Goal: Task Accomplishment & Management: Manage account settings

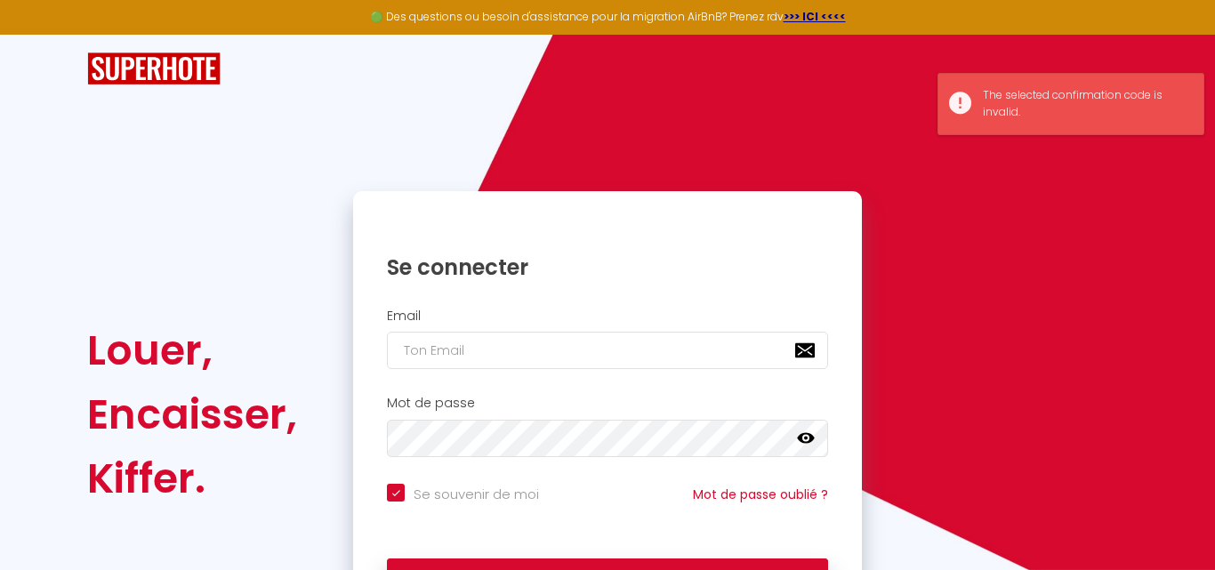
click at [424, 313] on h2 "Email" at bounding box center [607, 316] width 441 height 15
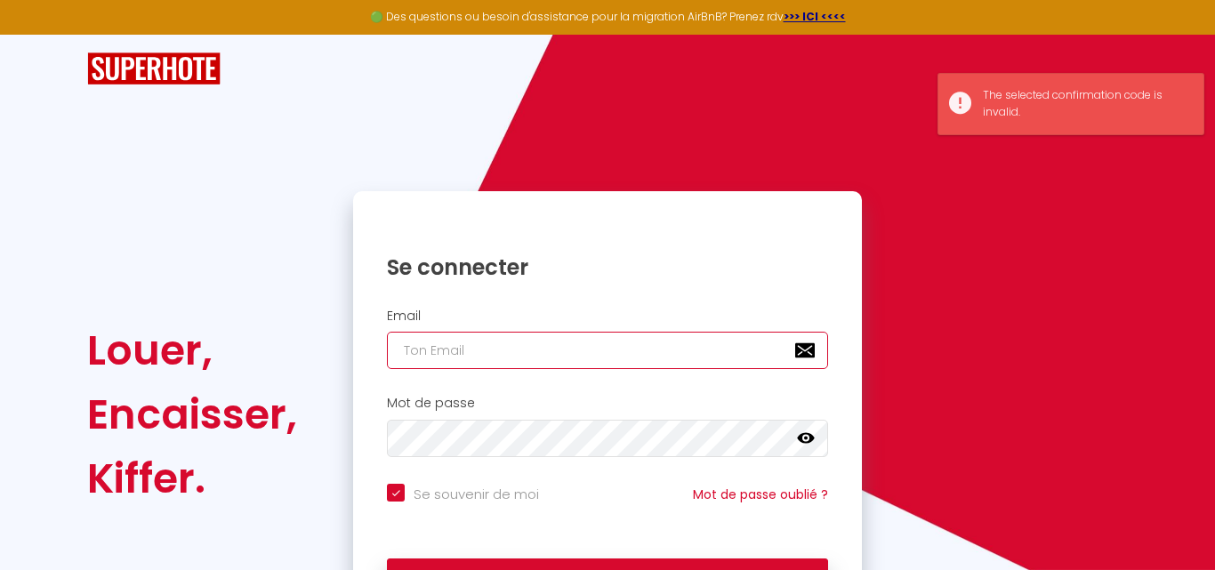
click at [427, 354] on input "email" at bounding box center [607, 350] width 441 height 37
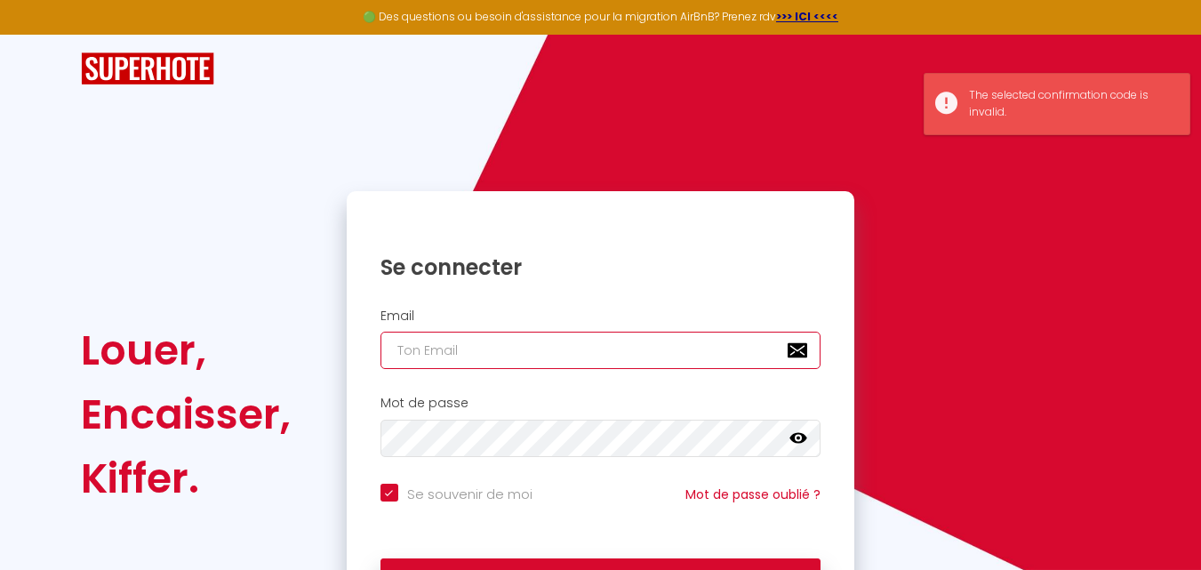
click at [429, 354] on input "email" at bounding box center [601, 350] width 441 height 37
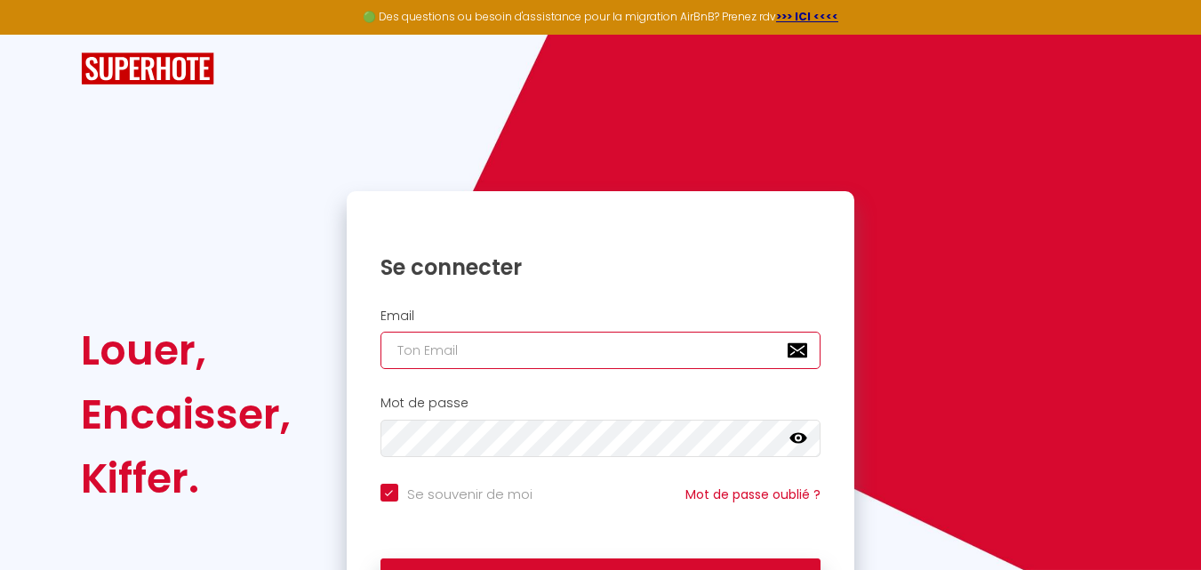
type input "i"
checkbox input "true"
type input "in"
checkbox input "true"
type input "inf"
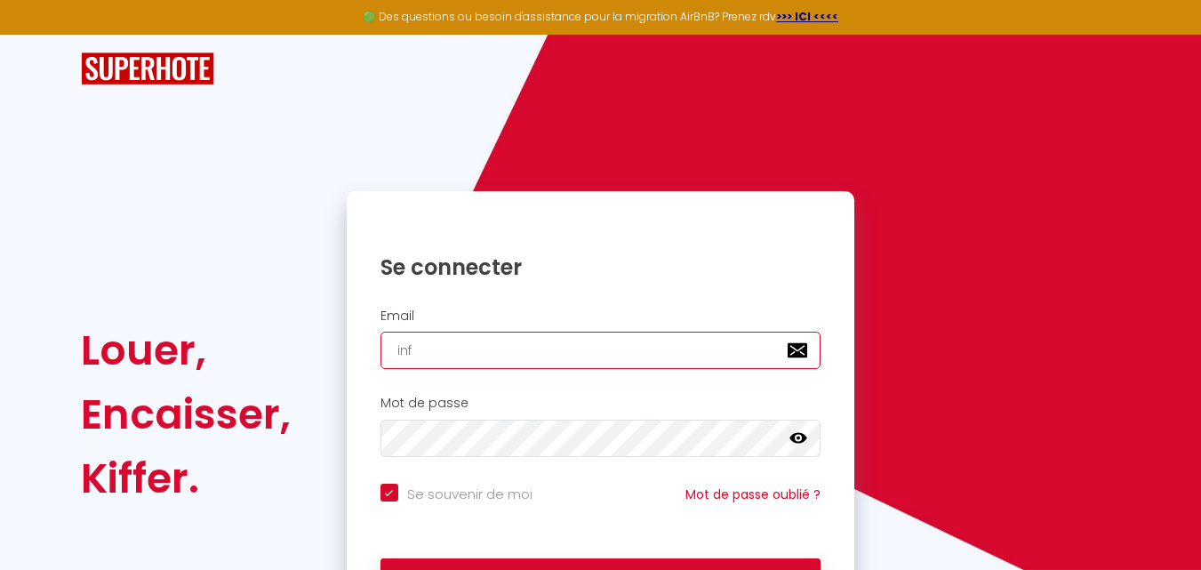
checkbox input "true"
type input "info"
checkbox input "true"
type input "info@"
checkbox input "true"
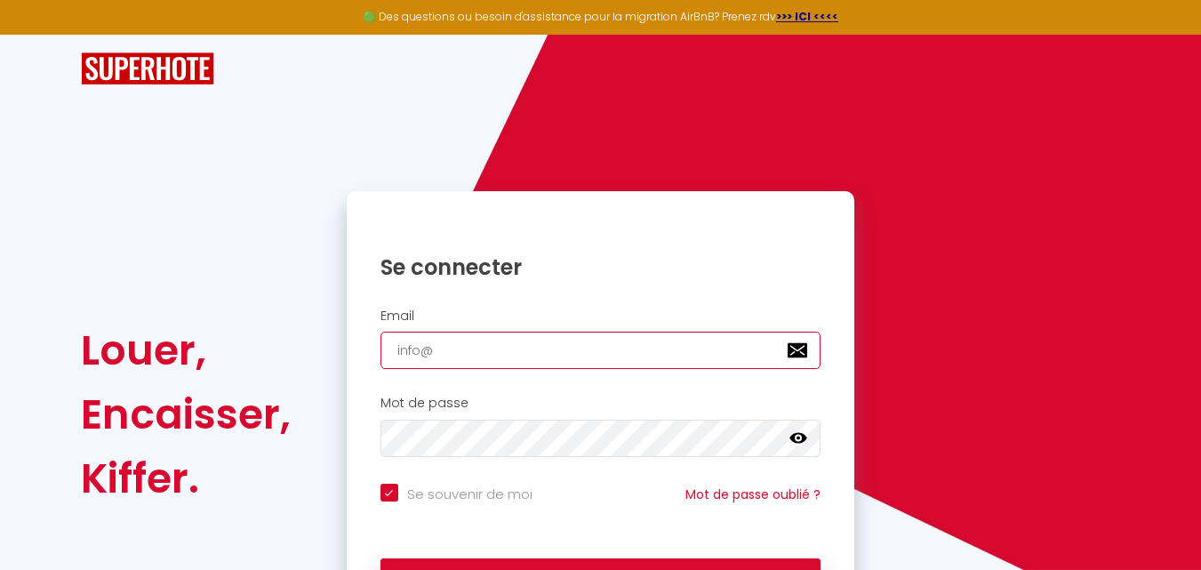
type input "info@l"
checkbox input "true"
type input "info@la"
checkbox input "true"
type input "info@lar"
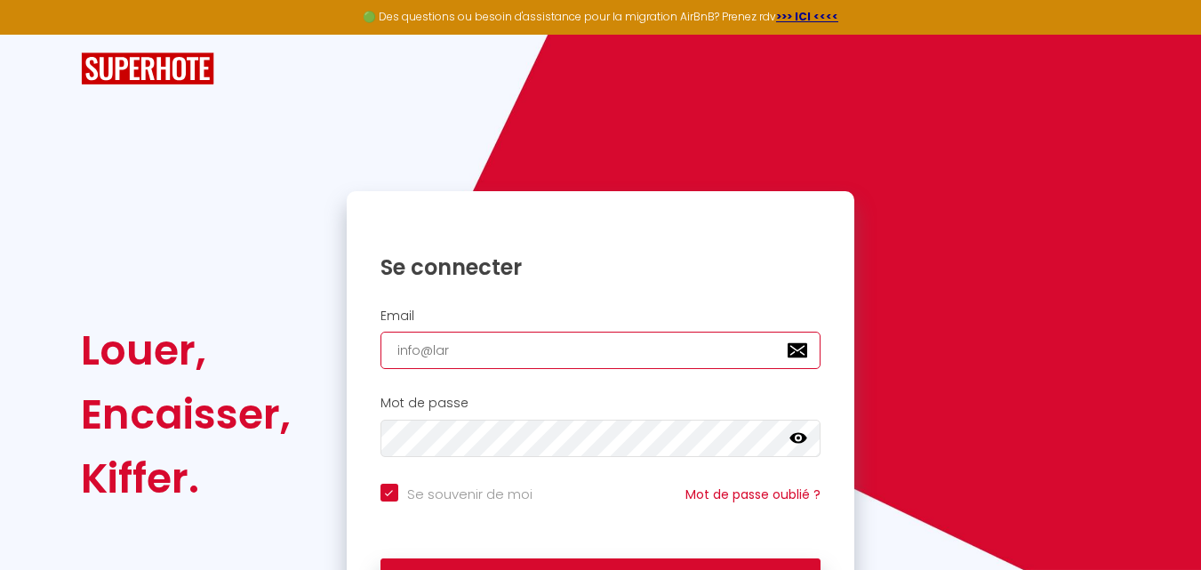
checkbox input "true"
type input "info@lart"
checkbox input "true"
type input "info@lartd"
checkbox input "true"
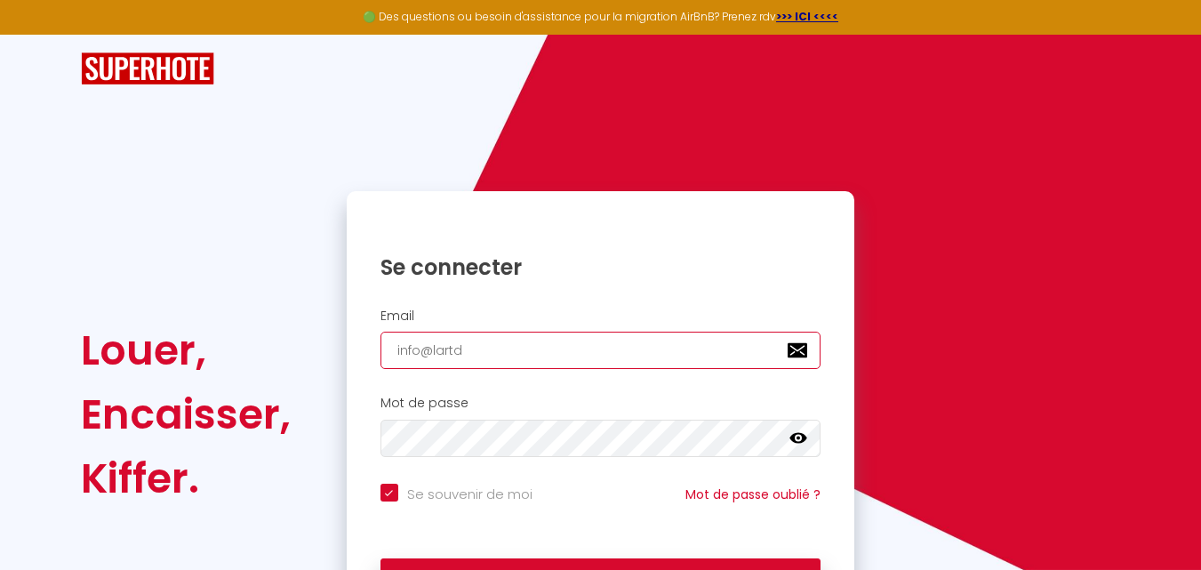
type input "info@lartdu"
checkbox input "true"
type input "info@lartdum"
checkbox input "true"
type input "info@lartdume"
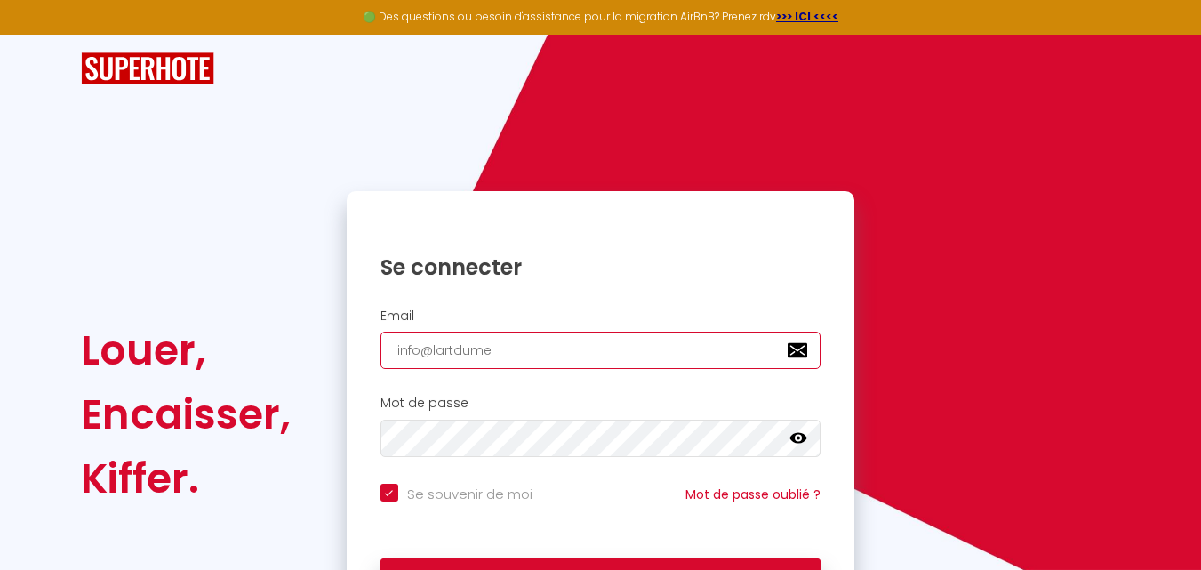
checkbox input "true"
type input "info@lartdumen"
checkbox input "true"
type input "info@lartdumena"
checkbox input "true"
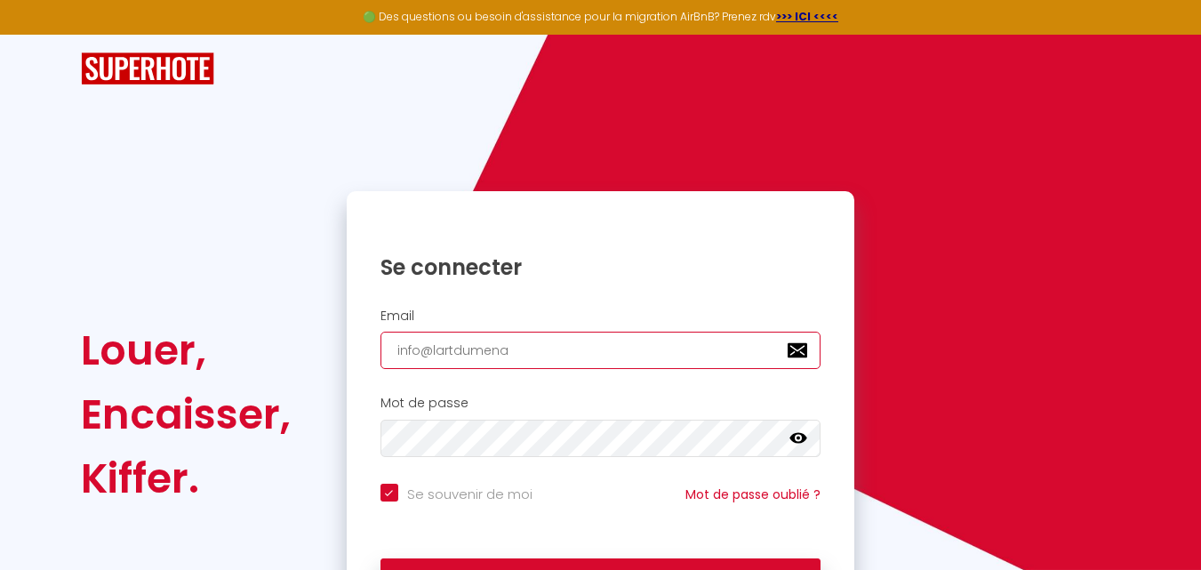
type input "info@lartdumenag"
checkbox input "true"
type input "info@lartdumenage"
checkbox input "true"
type input "info@lartdumenage."
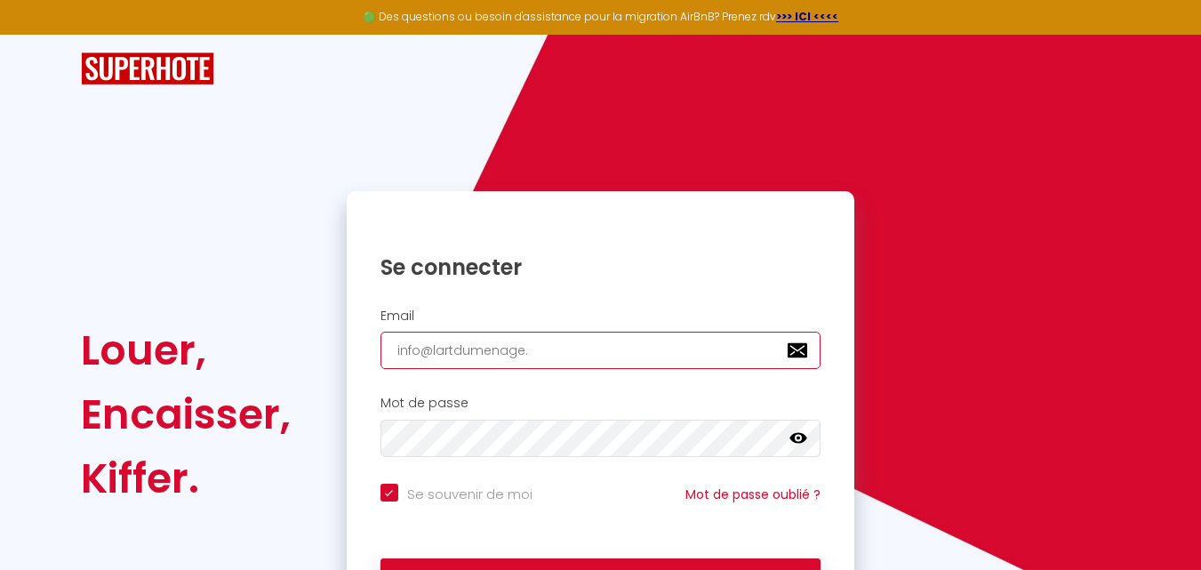
checkbox input "true"
type input "info@lartdumenage.f"
checkbox input "true"
type input "[EMAIL_ADDRESS][DOMAIN_NAME]"
checkbox input "true"
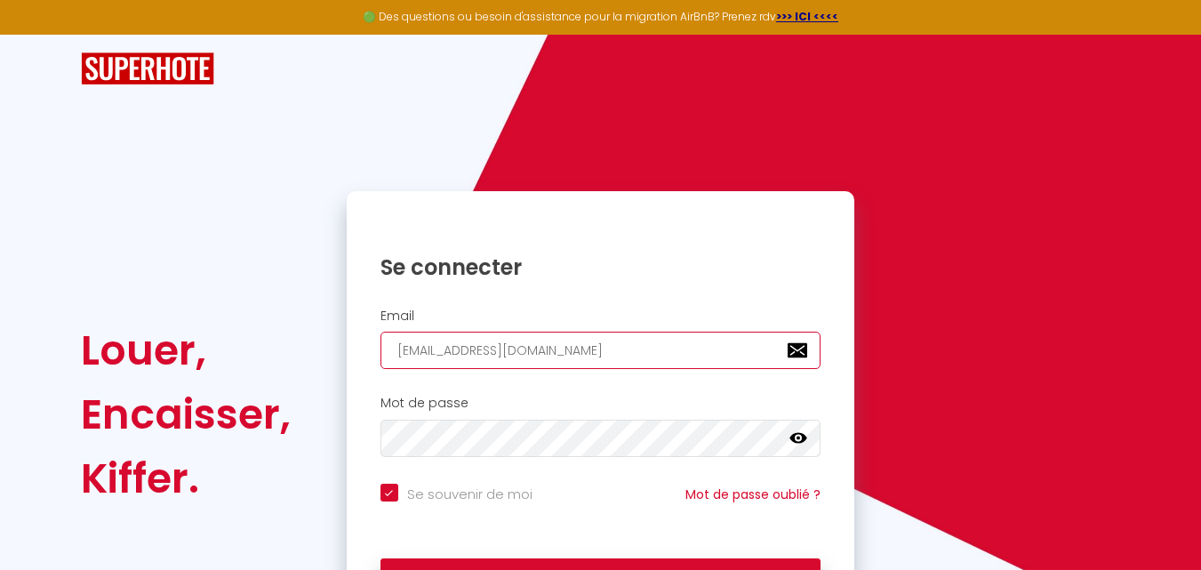
type input "[EMAIL_ADDRESS][DOMAIN_NAME]"
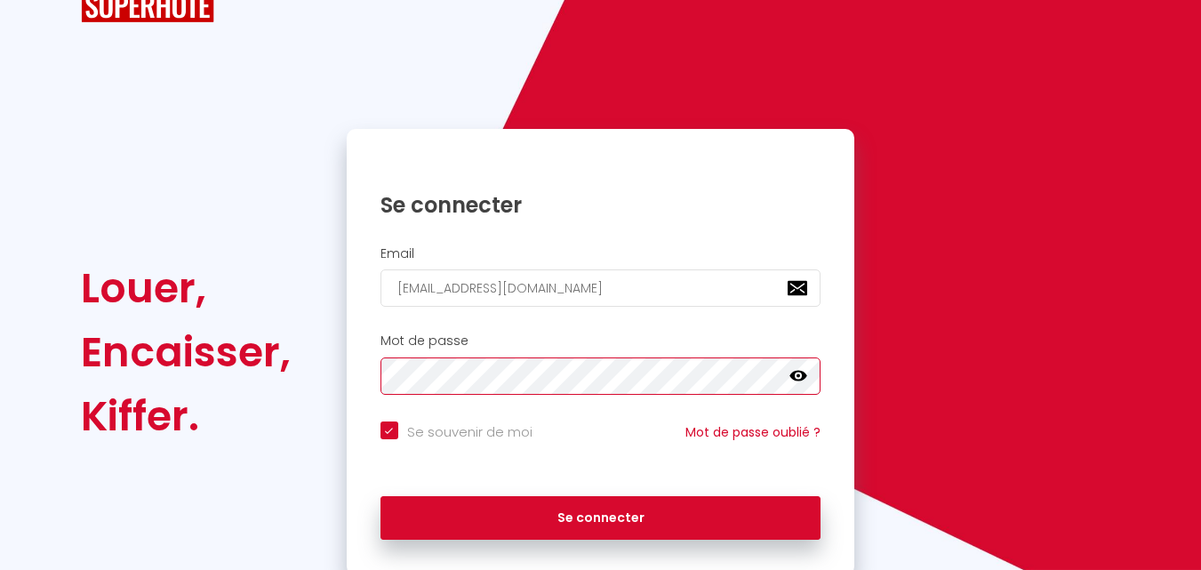
scroll to position [89, 0]
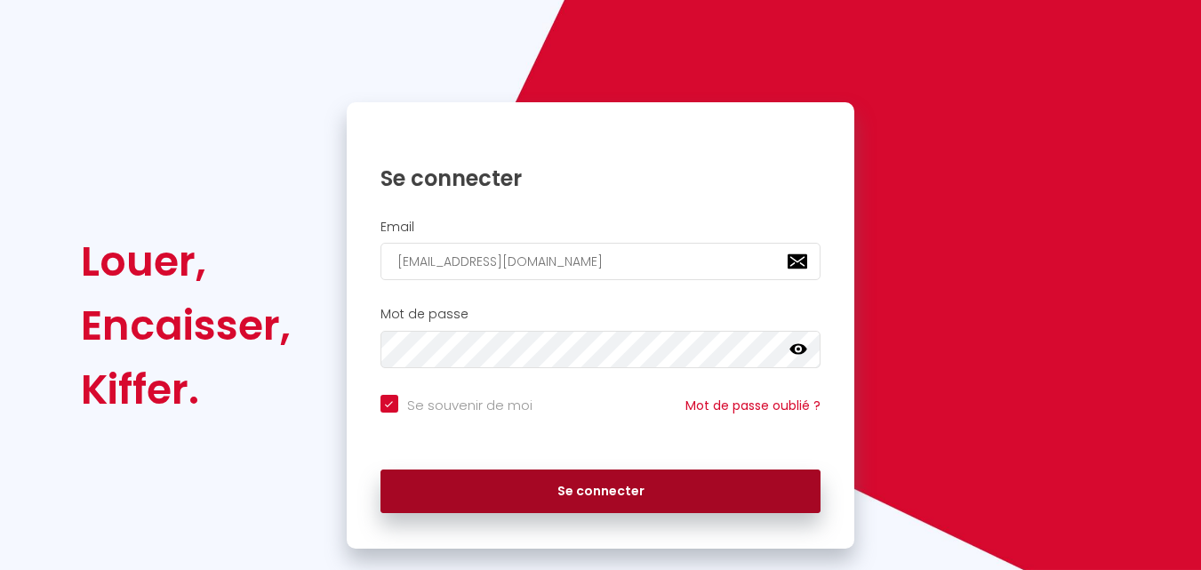
click at [581, 490] on button "Se connecter" at bounding box center [601, 491] width 441 height 44
checkbox input "true"
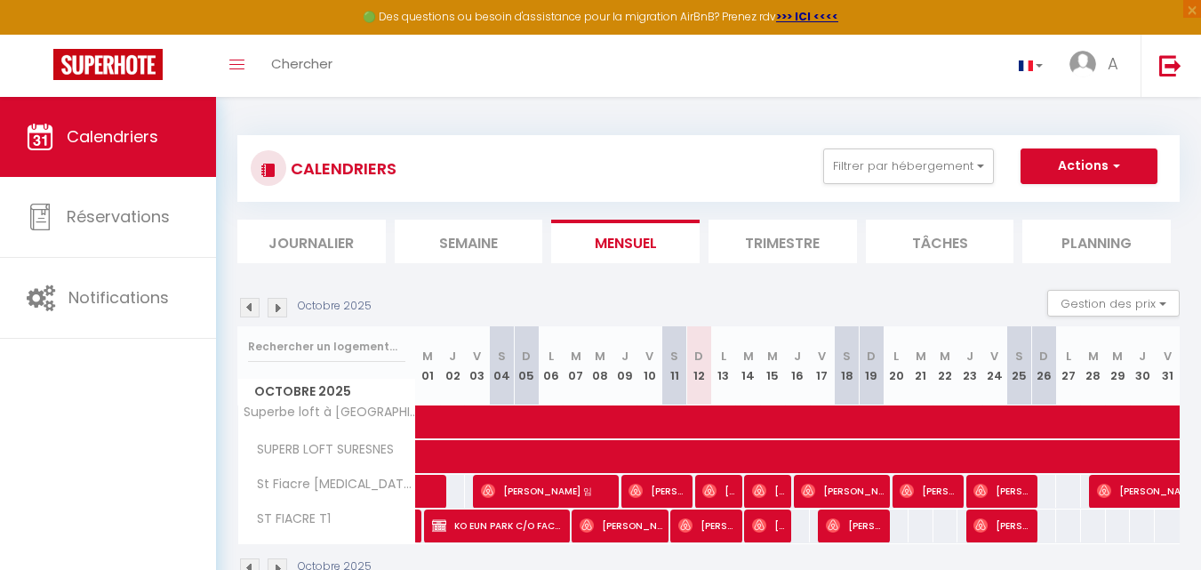
click at [451, 251] on li "Semaine" at bounding box center [469, 242] width 148 height 44
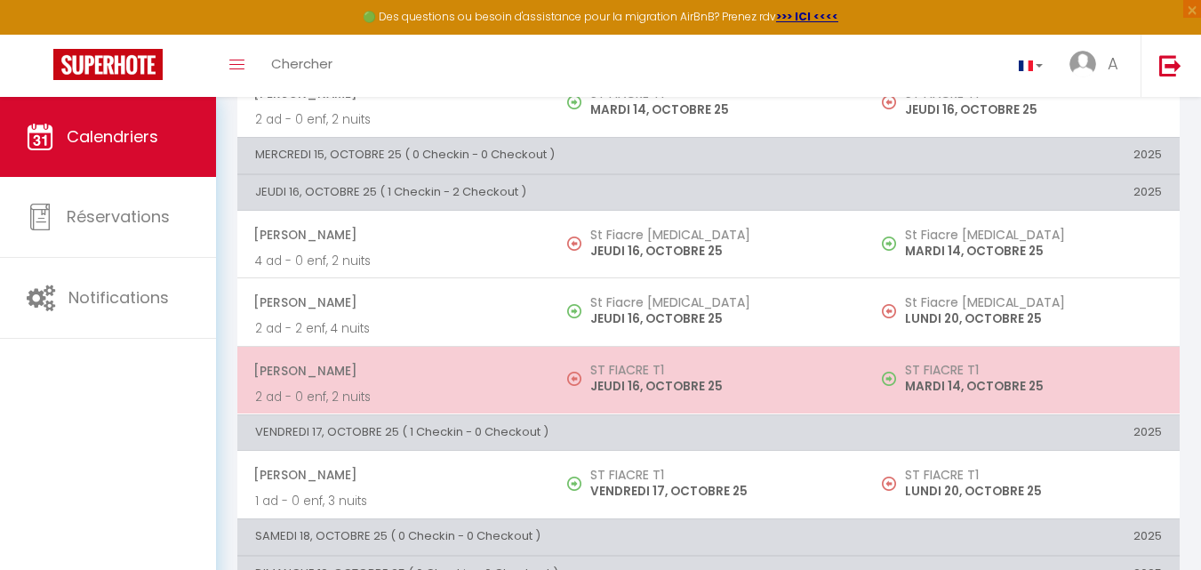
scroll to position [578, 0]
